Goal: Task Accomplishment & Management: Manage account settings

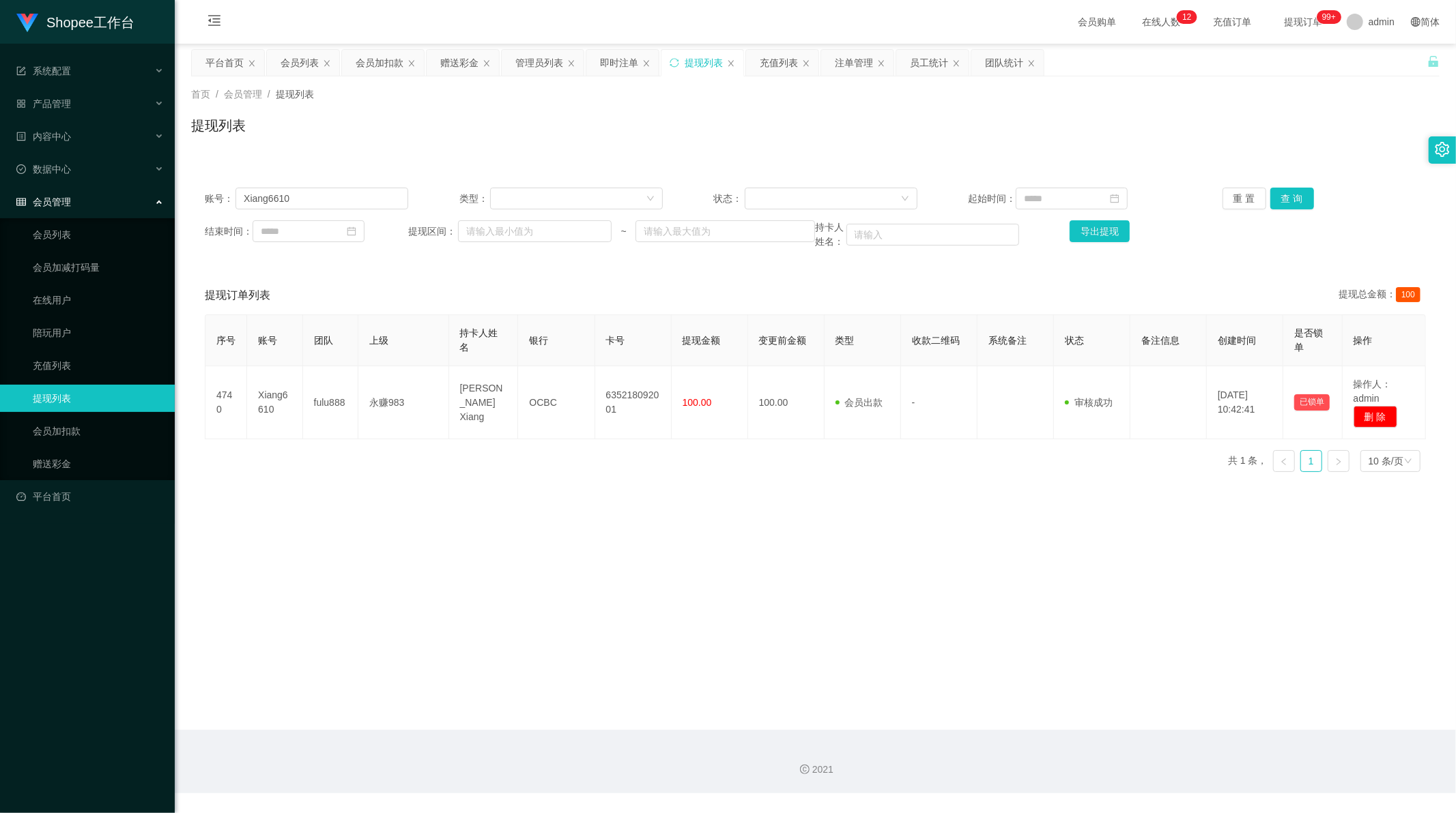
scroll to position [1, 0]
click at [615, 64] on div "即时注单" at bounding box center [619, 63] width 38 height 26
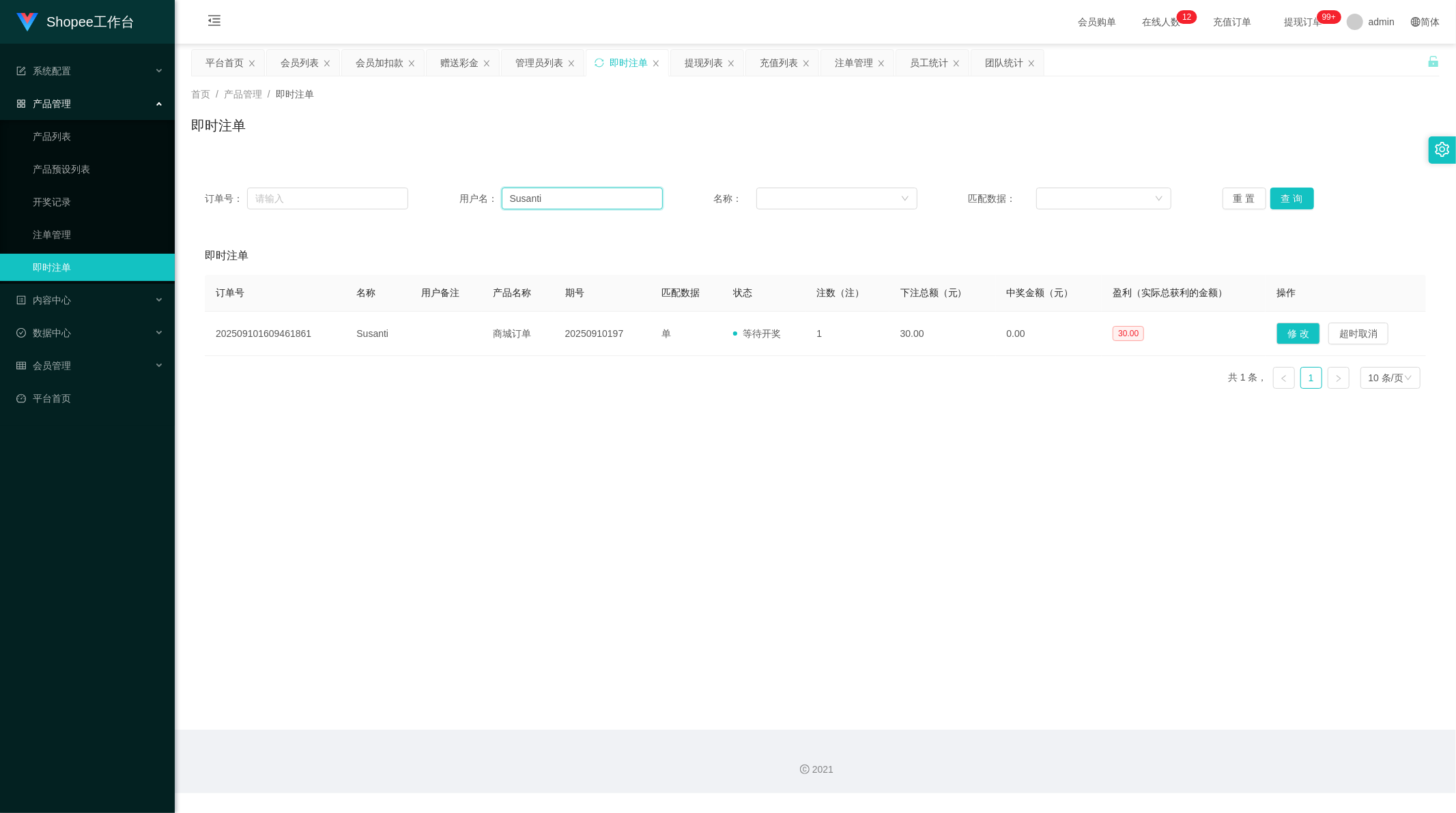
click at [535, 191] on input "Susanti" at bounding box center [583, 198] width 161 height 22
drag, startPoint x: 535, startPoint y: 191, endPoint x: 958, endPoint y: 191, distance: 423.0
click at [537, 191] on input "Susanti" at bounding box center [583, 198] width 161 height 22
paste input "085383069650"
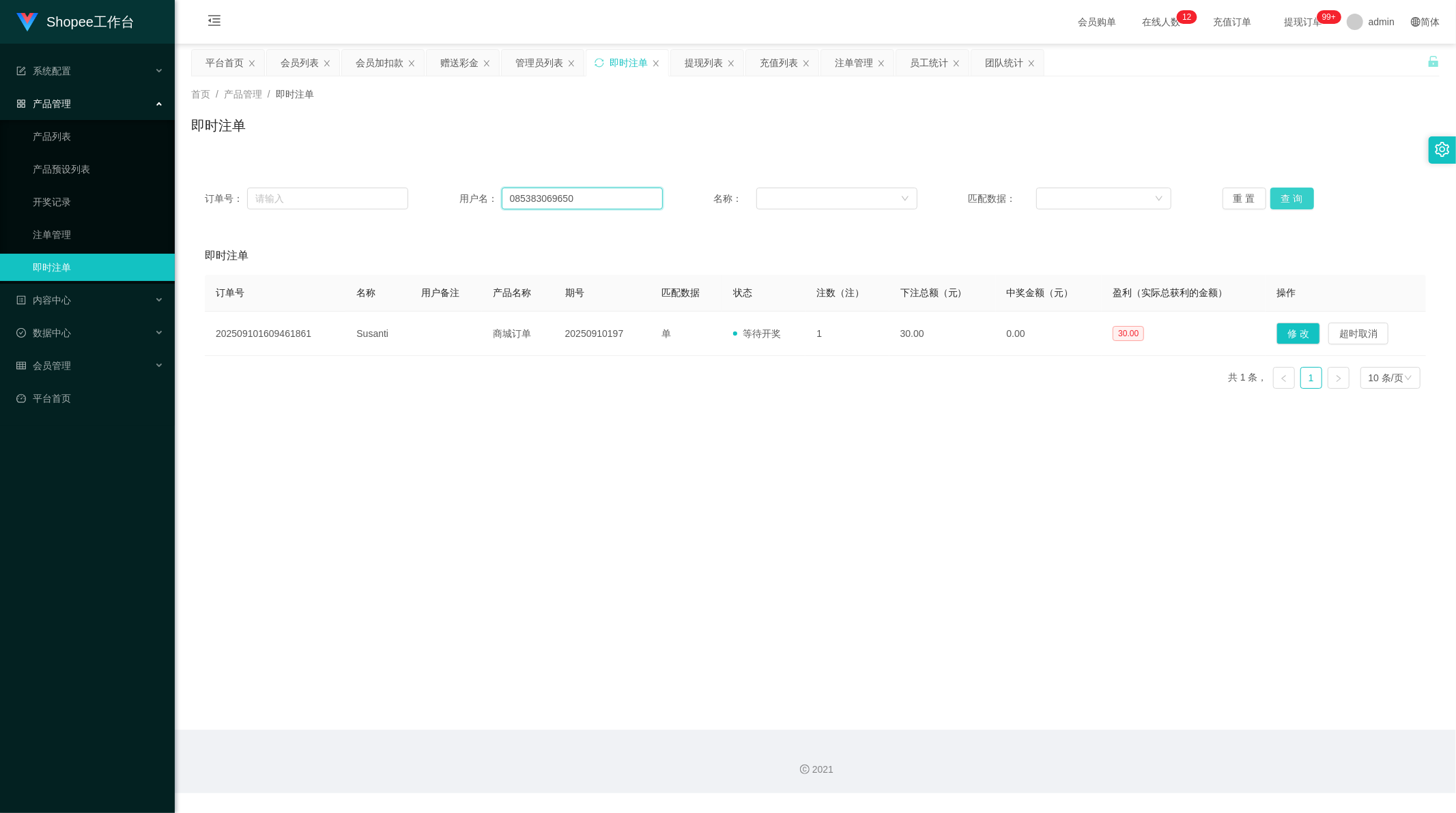
type input "085383069650"
click at [1280, 201] on button "查 询" at bounding box center [1292, 198] width 43 height 22
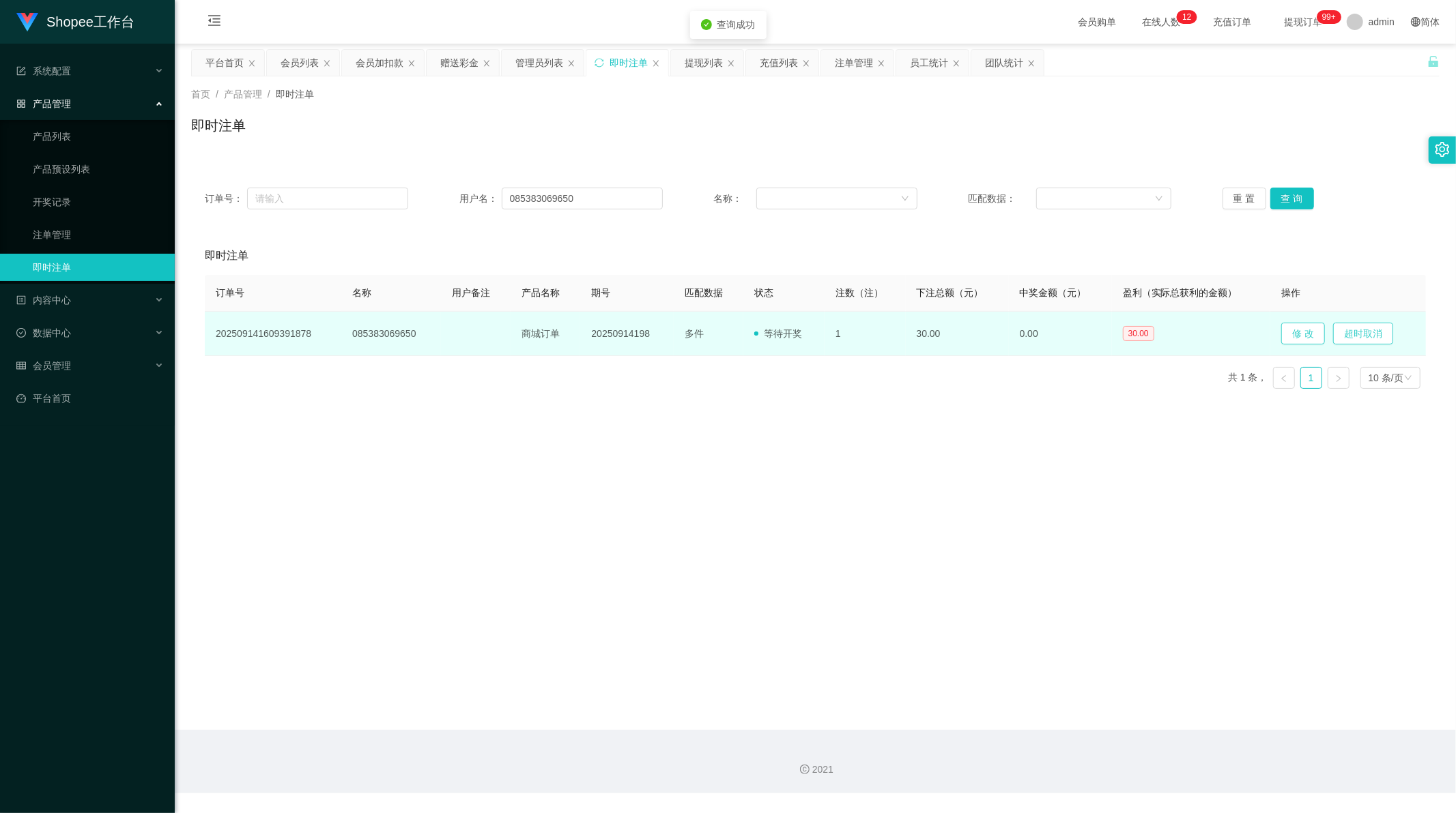
drag, startPoint x: 1346, startPoint y: 330, endPoint x: 1278, endPoint y: 343, distance: 69.2
click at [1272, 355] on td "修 改 超时取消" at bounding box center [1348, 333] width 155 height 44
click at [1288, 332] on button "修 改" at bounding box center [1303, 334] width 43 height 22
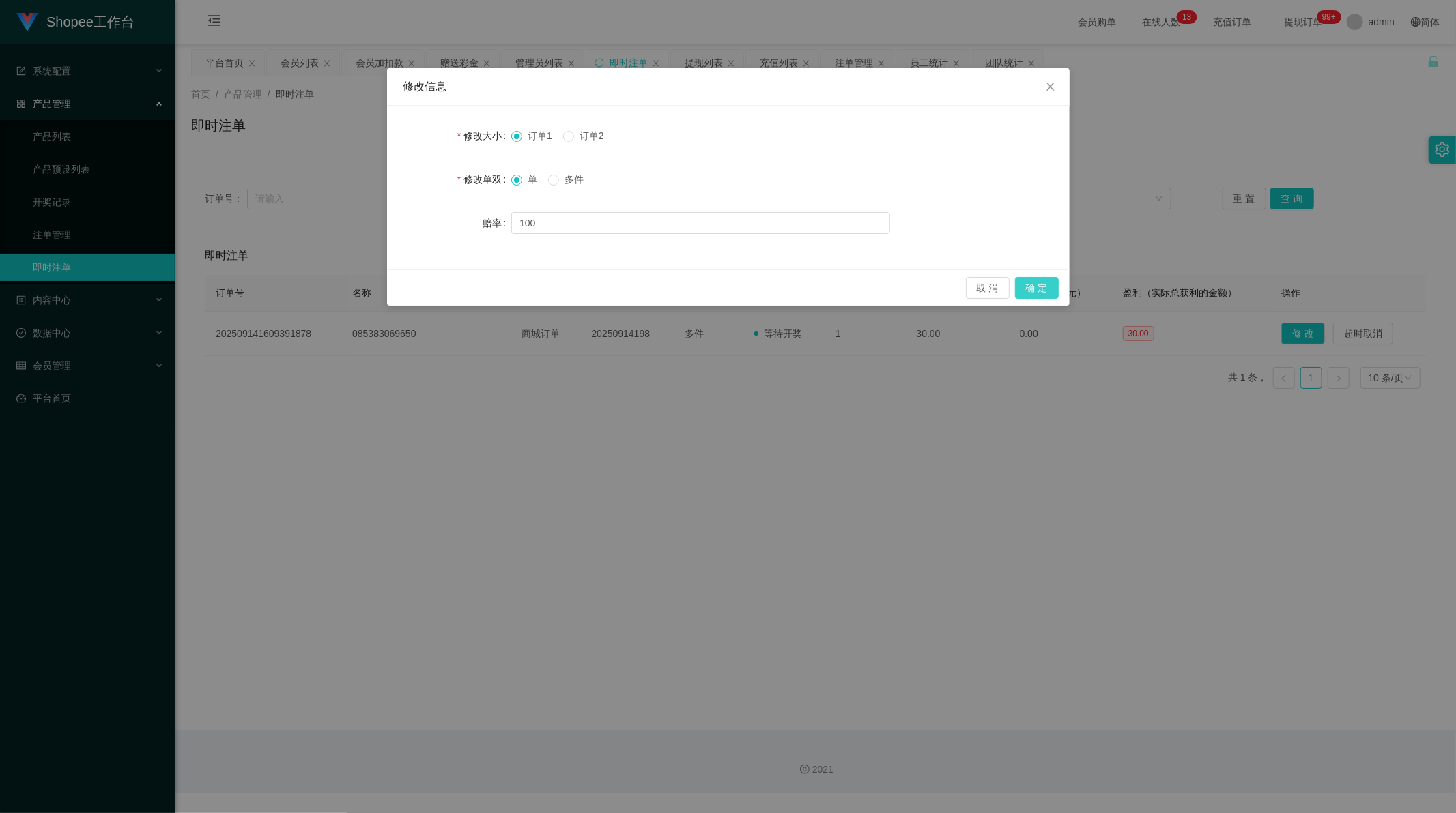
click at [1036, 280] on button "确 定" at bounding box center [1036, 288] width 43 height 22
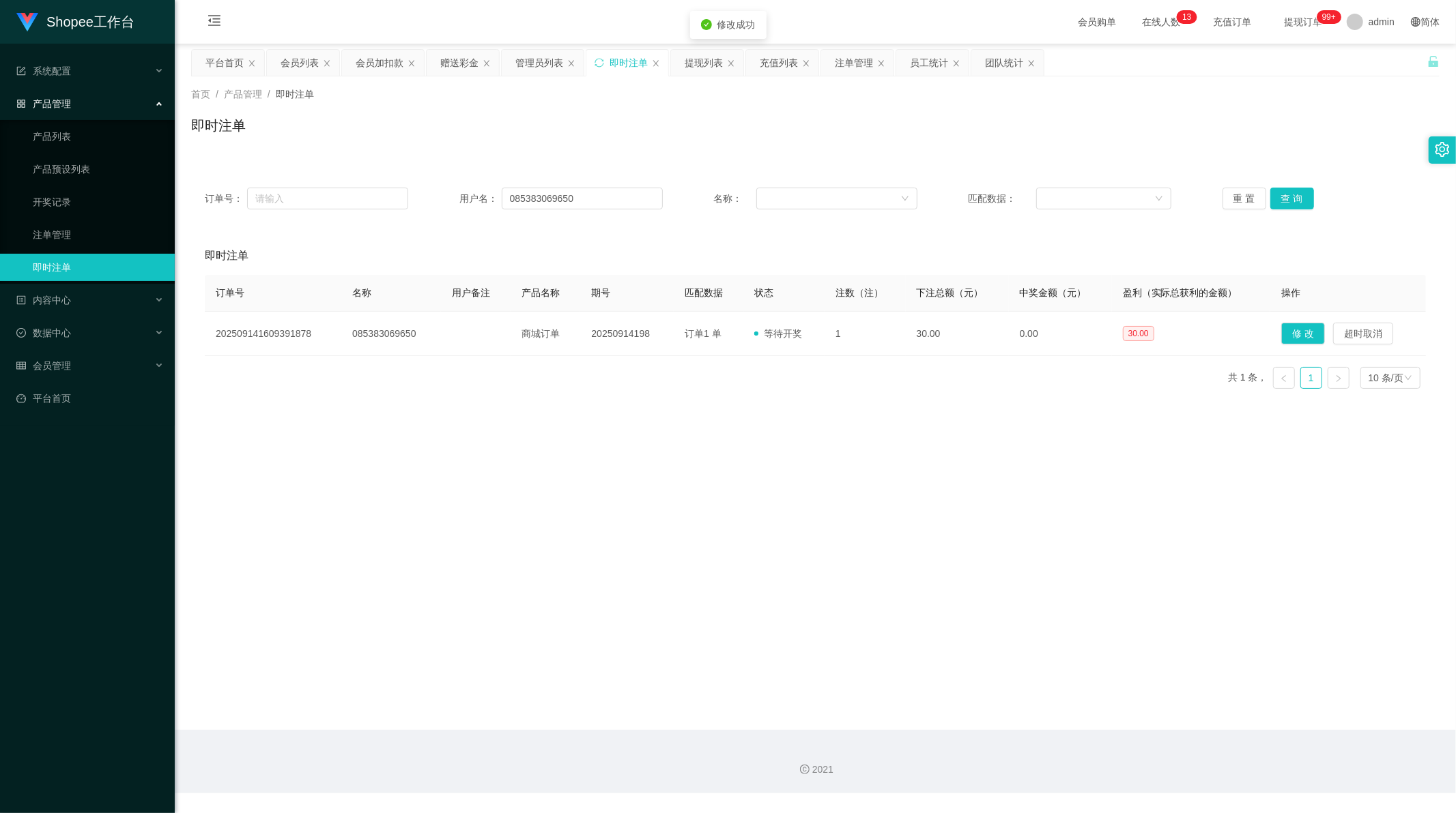
click at [963, 448] on main "关闭左侧 关闭右侧 关闭其它 刷新页面 平台首页 会员列表 会员加扣款 赠送彩金 管理员列表 即时注单 提现列表 充值列表 注单管理 员工统计 团队统计 首页…" at bounding box center [815, 386] width 1281 height 686
click at [707, 62] on div "提现列表" at bounding box center [703, 63] width 38 height 26
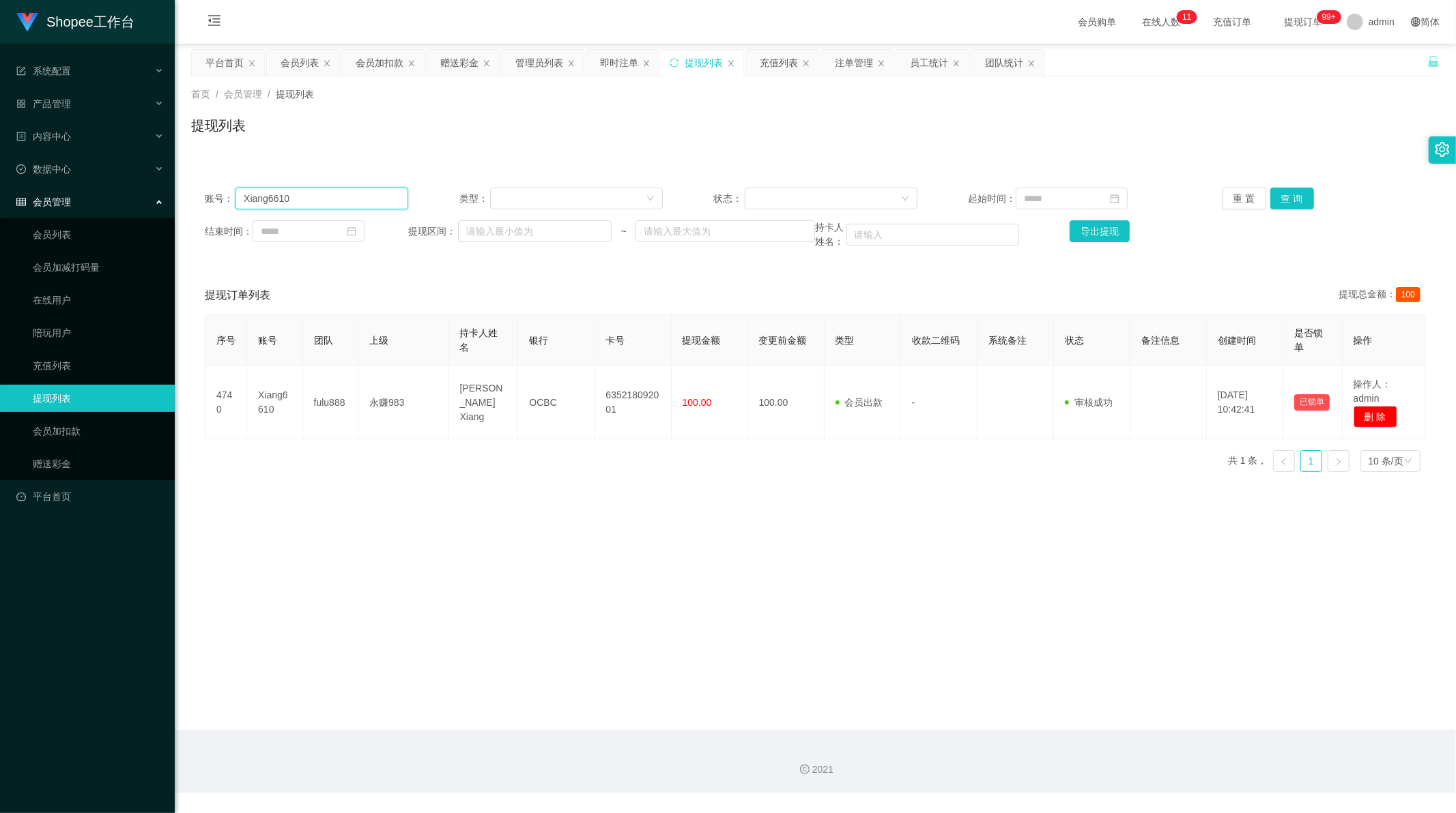
click at [319, 196] on input "Xiang6610" at bounding box center [322, 198] width 173 height 22
paste input "LN1234"
type input "LN1234"
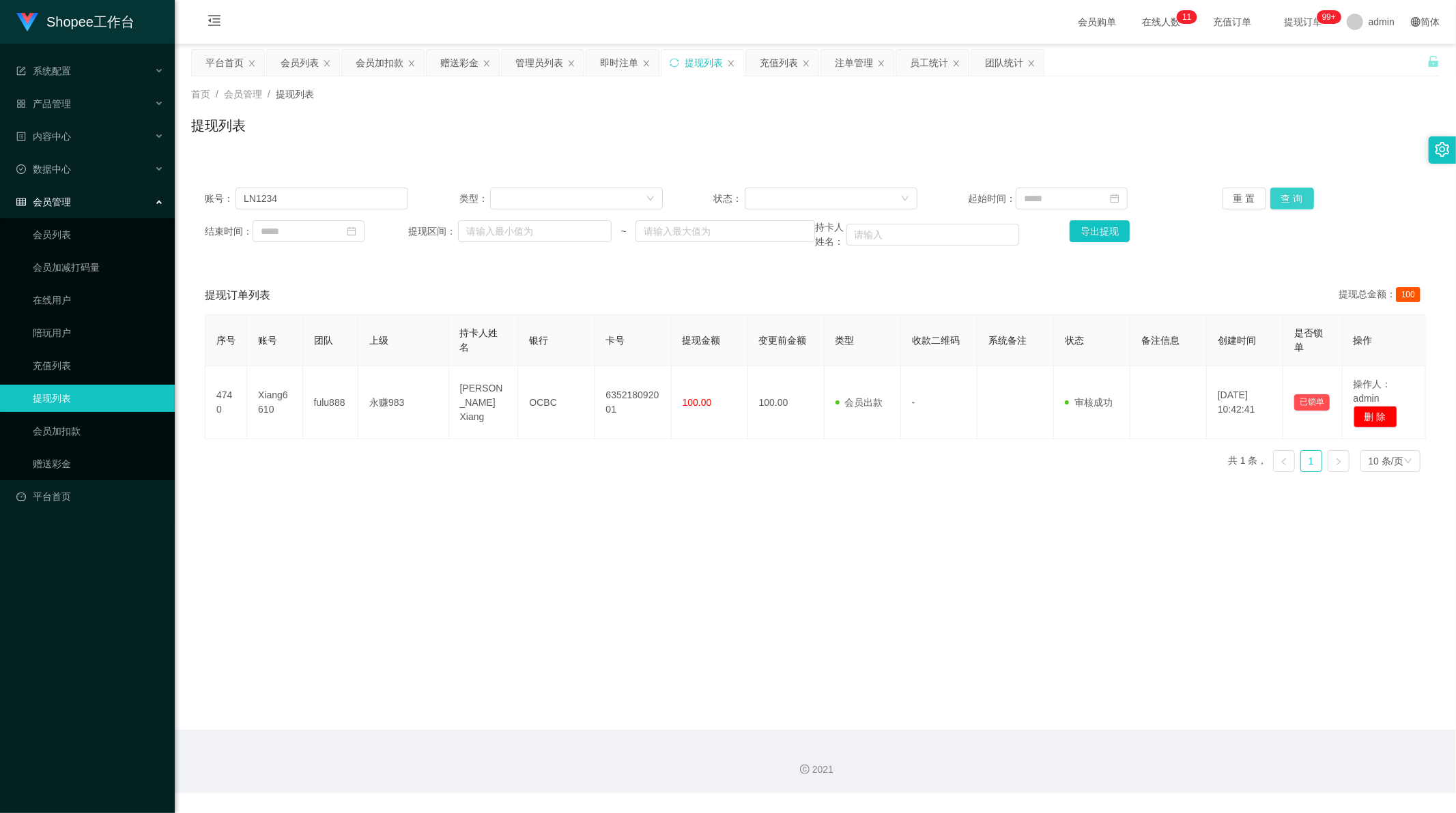
click at [1288, 195] on button "查 询" at bounding box center [1292, 198] width 43 height 22
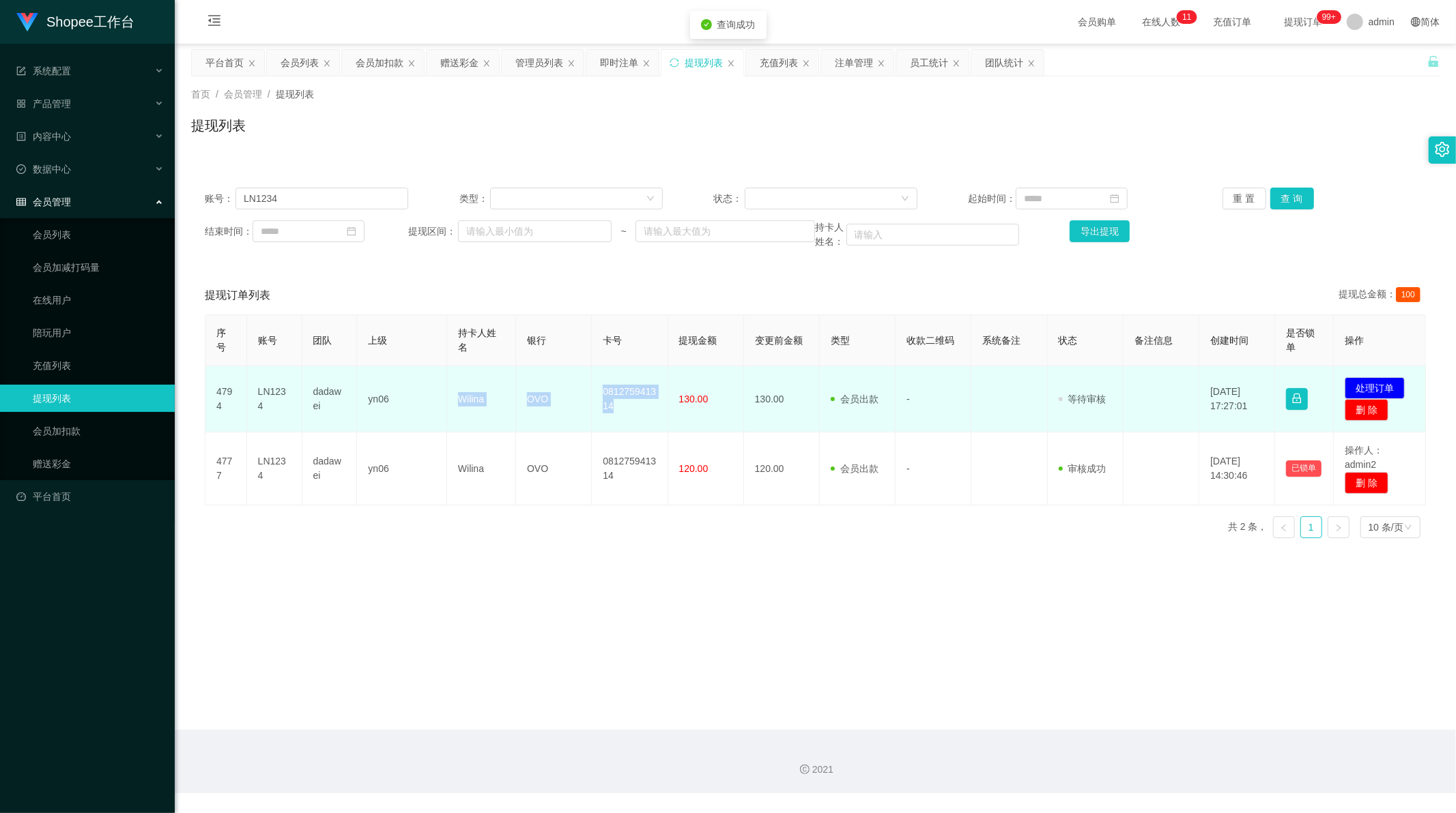
drag, startPoint x: 449, startPoint y: 401, endPoint x: 657, endPoint y: 401, distance: 208.0
click at [657, 401] on tr "4794 LN1234 dadawei yn06 Wilina OVO 081275941314 130.00 130.00 会员出款 人工取款 - 审核驳回…" at bounding box center [815, 399] width 1220 height 66
copy tr "Wilina OVO 081275941314"
click at [1368, 377] on button "处理订单" at bounding box center [1373, 388] width 60 height 22
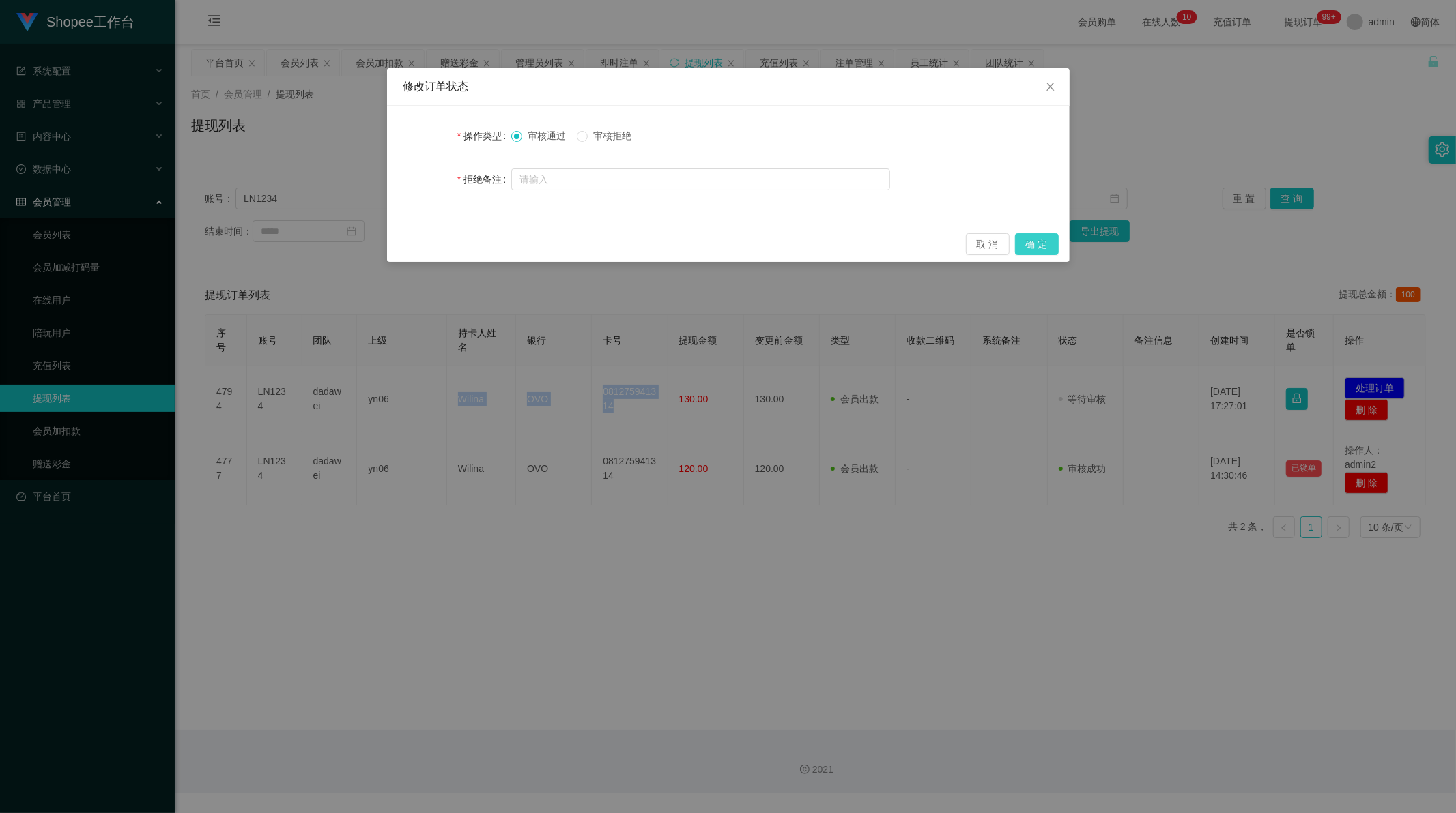
click at [1054, 242] on button "确 定" at bounding box center [1036, 244] width 43 height 22
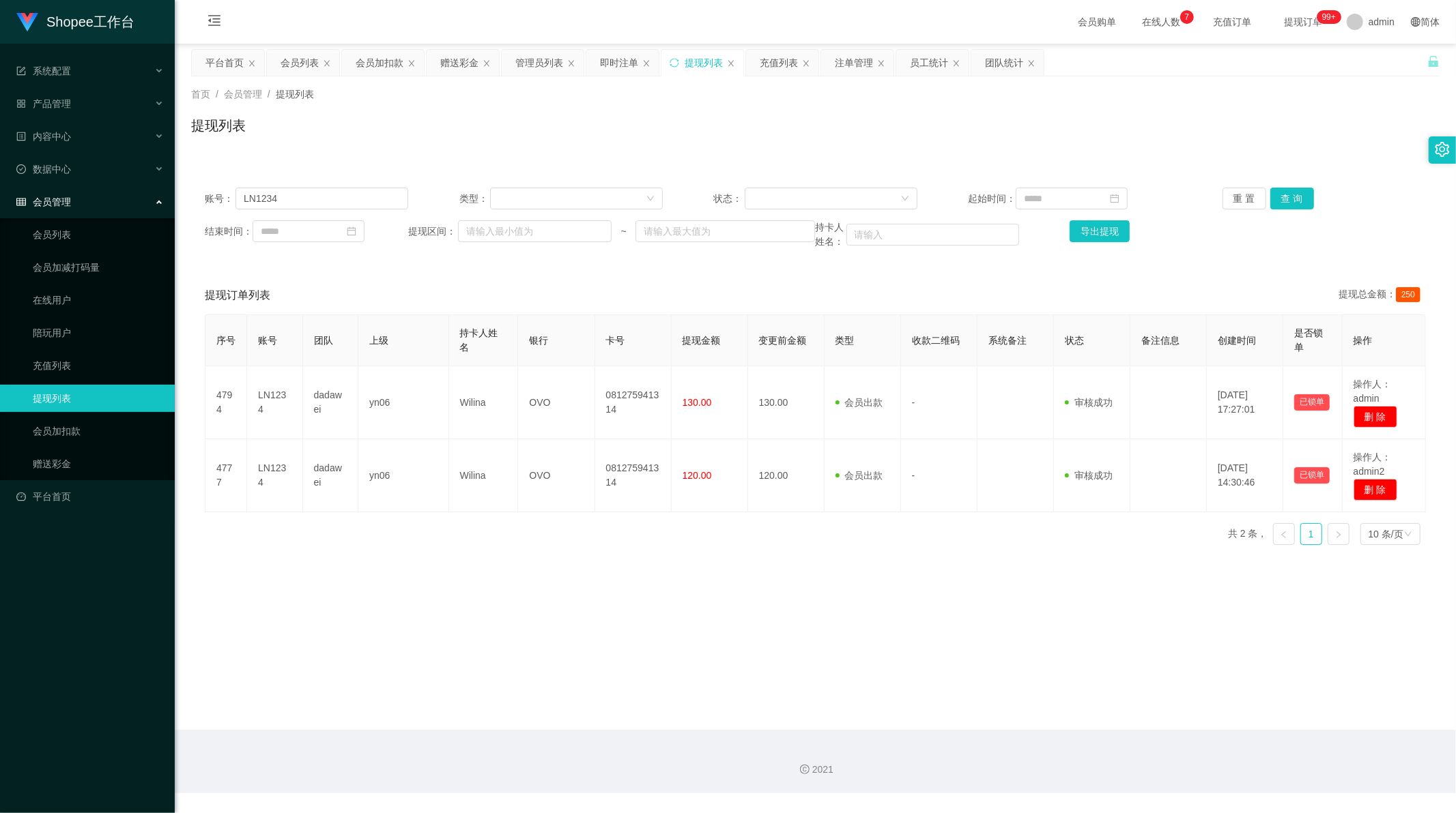
click at [690, 129] on div "提现列表" at bounding box center [814, 131] width 1248 height 31
